Goal: Browse casually: Explore the website without a specific task or goal

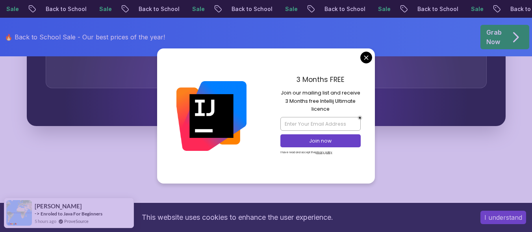
scroll to position [2490, 0]
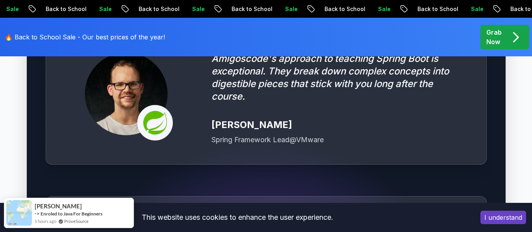
scroll to position [2250, 0]
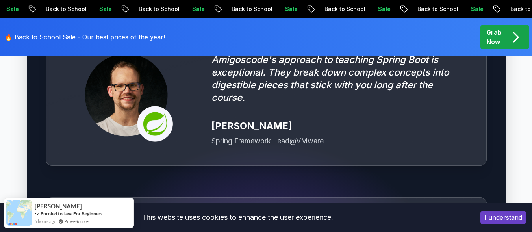
click at [254, 120] on div "[PERSON_NAME]" at bounding box center [338, 126] width 255 height 13
click at [226, 120] on div "[PERSON_NAME]" at bounding box center [338, 126] width 255 height 13
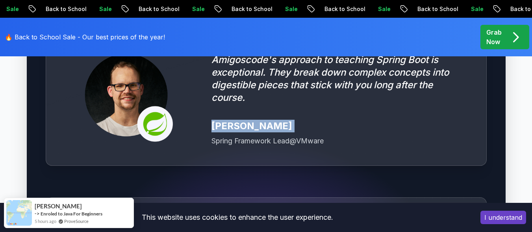
click at [226, 120] on div "[PERSON_NAME]" at bounding box center [338, 126] width 255 height 13
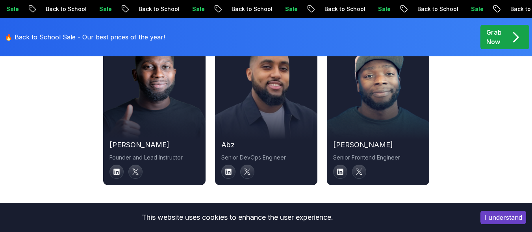
scroll to position [2760, 0]
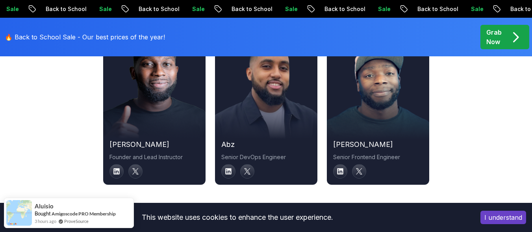
click at [122, 139] on h2 "[PERSON_NAME]" at bounding box center [154, 144] width 90 height 11
click at [117, 166] on link at bounding box center [117, 171] width 16 height 16
